Goal: Task Accomplishment & Management: Complete application form

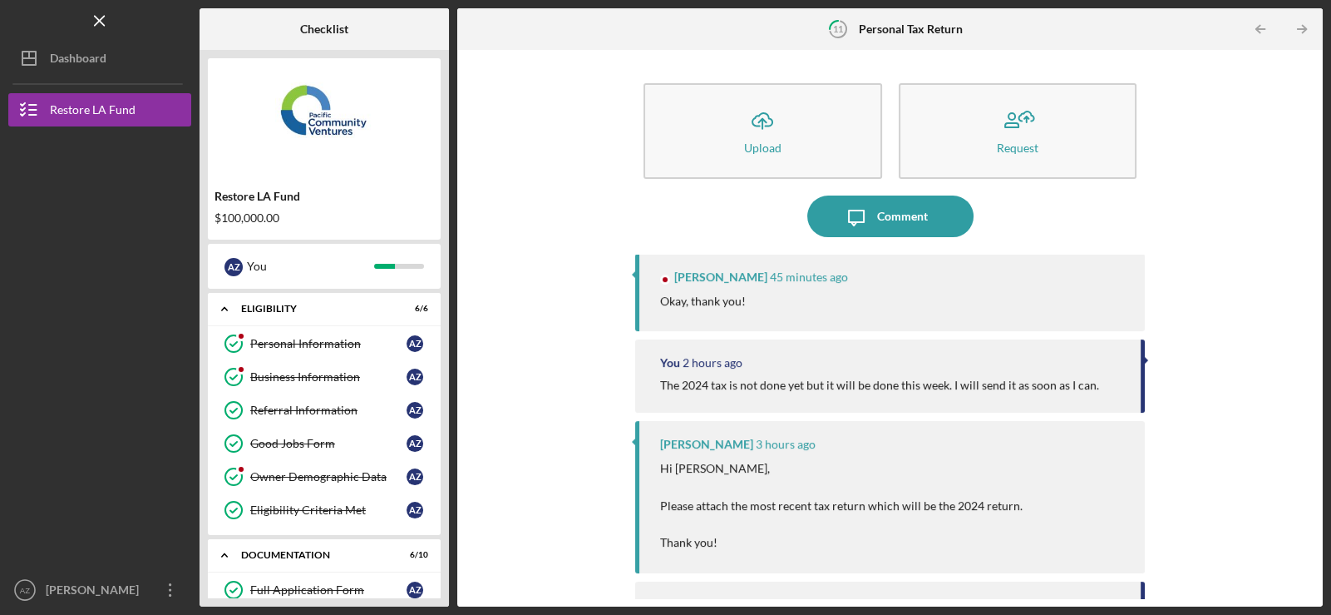
scroll to position [394, 0]
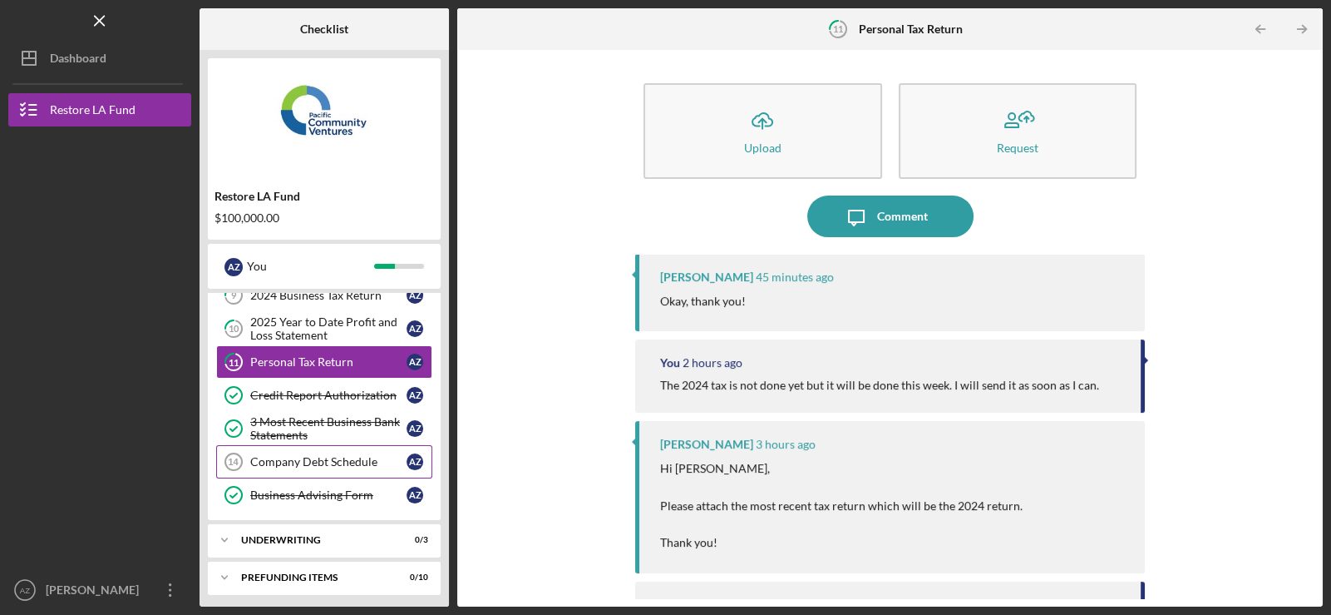
click at [354, 461] on div "Company Debt Schedule" at bounding box center [328, 461] width 156 height 13
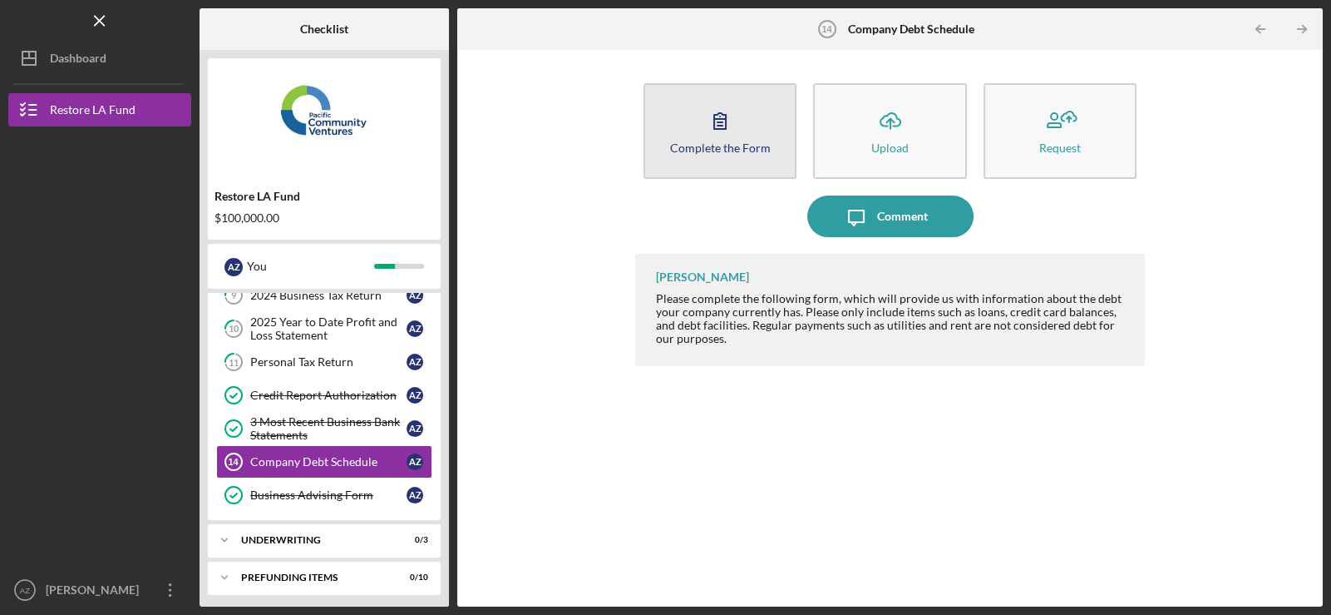
click at [744, 141] on div "Complete the Form" at bounding box center [720, 147] width 101 height 12
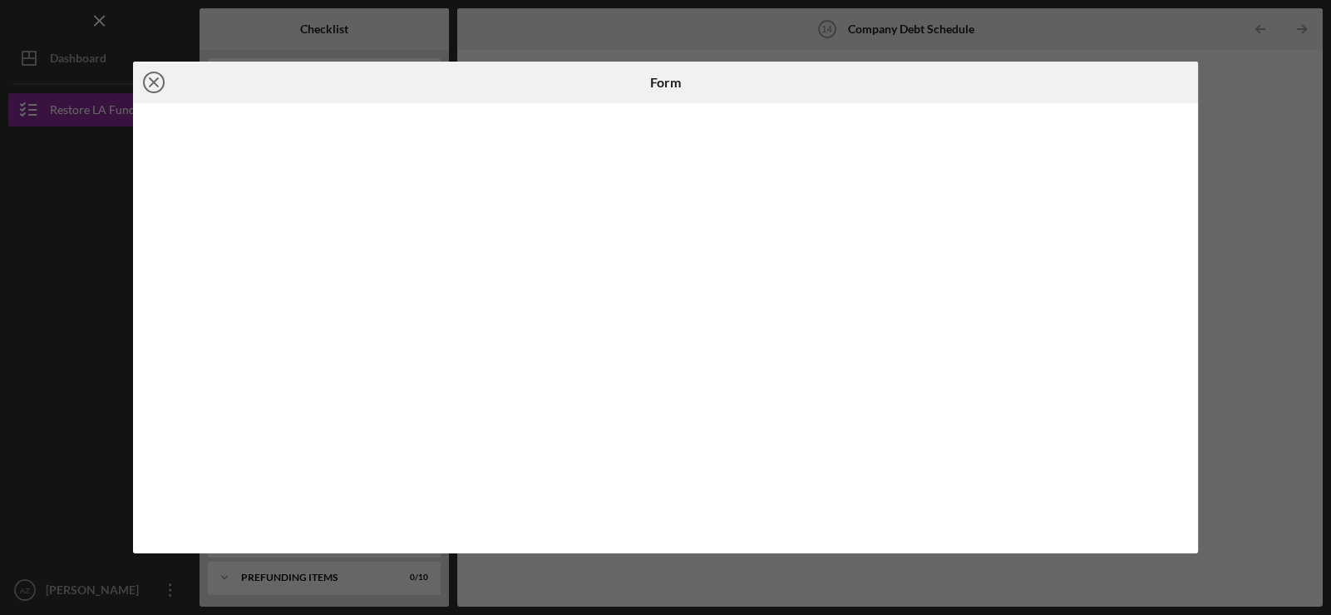
click at [148, 76] on icon "Icon/Close" at bounding box center [154, 83] width 42 height 42
